Goal: Register for event/course

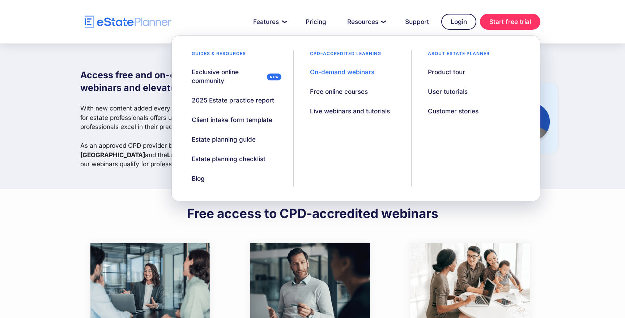
click at [337, 71] on div "On-demand webinars" at bounding box center [342, 72] width 64 height 9
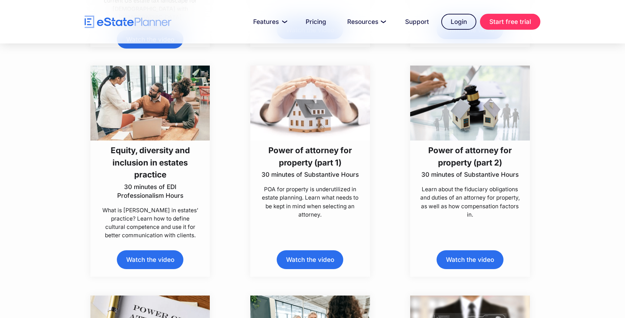
scroll to position [3157, 0]
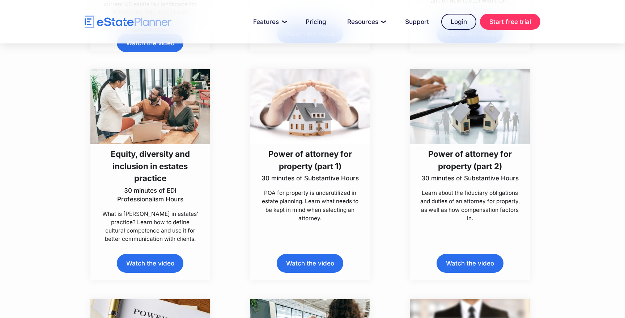
click at [145, 262] on link "Watch the video" at bounding box center [150, 263] width 67 height 18
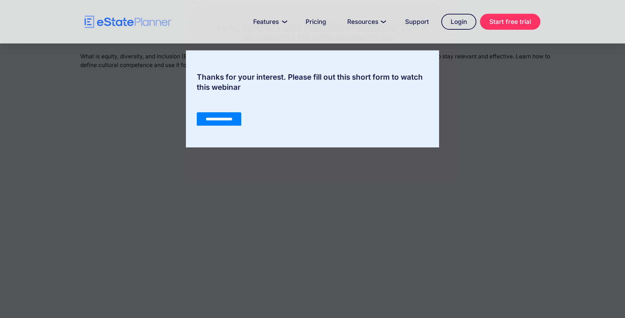
scroll to position [48, 0]
click at [220, 119] on input "**********" at bounding box center [219, 119] width 45 height 14
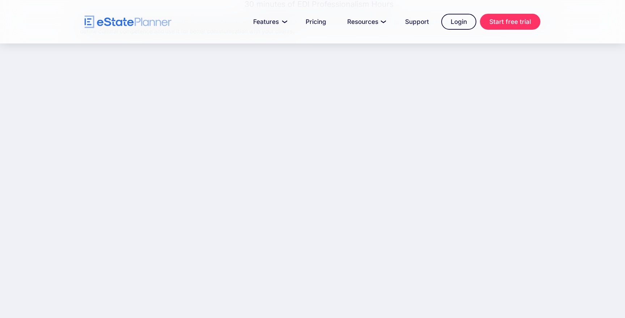
scroll to position [80, 0]
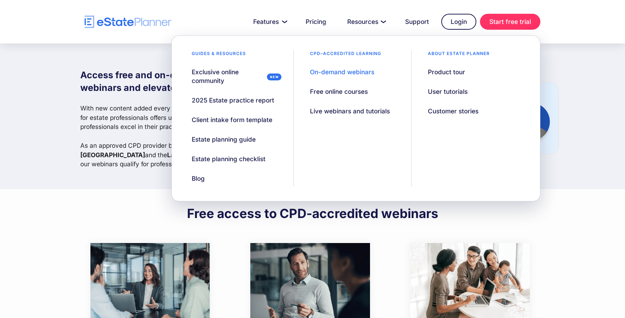
click at [348, 72] on div "On-demand webinars" at bounding box center [342, 72] width 64 height 9
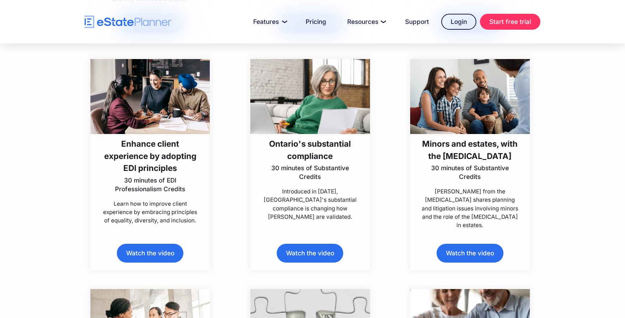
scroll to position [2248, 0]
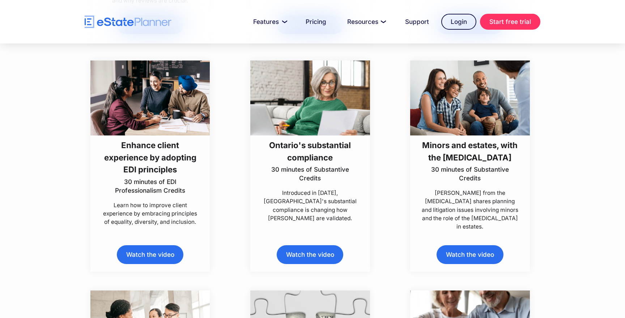
click at [143, 255] on link "Watch the video" at bounding box center [150, 254] width 67 height 18
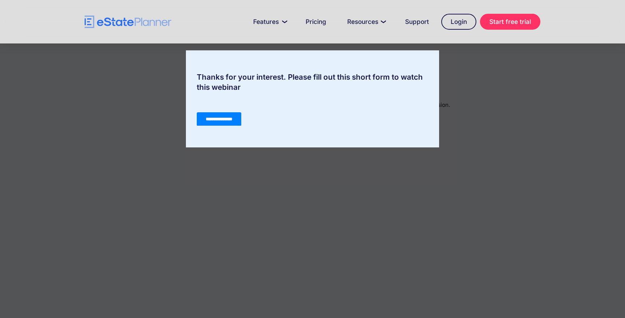
click at [224, 115] on input "**********" at bounding box center [219, 119] width 45 height 14
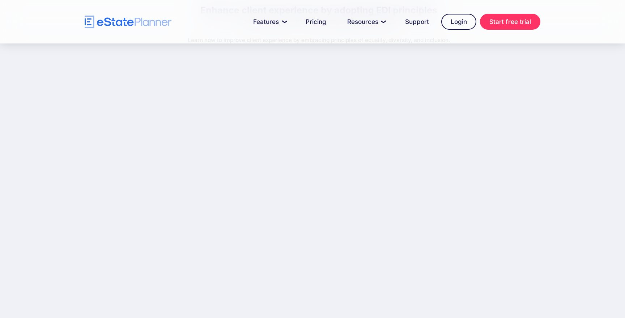
scroll to position [66, 0]
